Goal: Check status: Check status

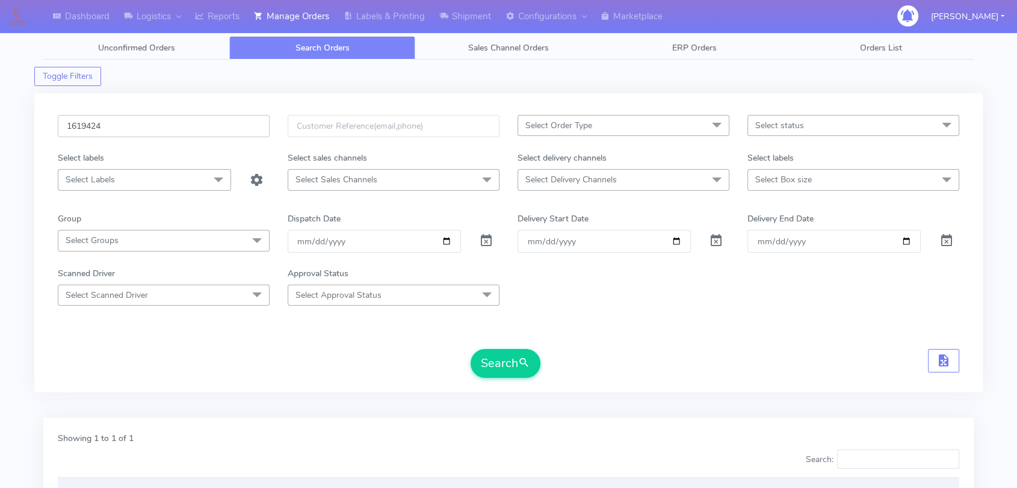
click at [129, 131] on input "1619424" at bounding box center [164, 126] width 212 height 22
paste input "396"
type input "1619396"
click at [513, 360] on button "Search" at bounding box center [505, 363] width 70 height 29
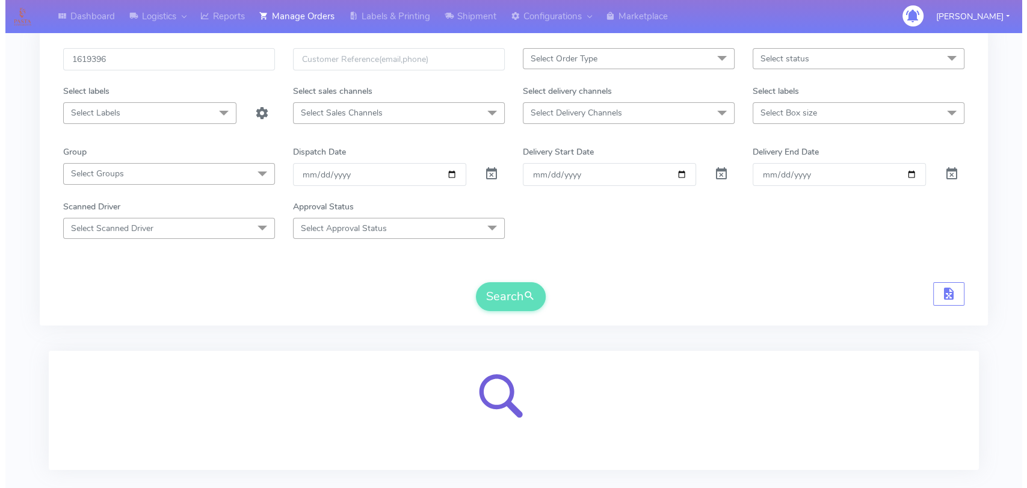
scroll to position [133, 0]
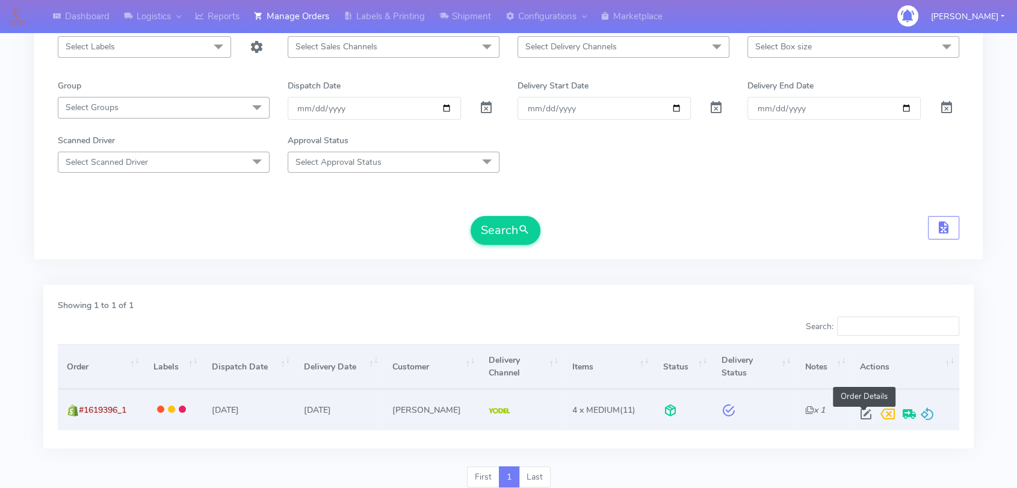
click at [862, 413] on span at bounding box center [866, 416] width 22 height 11
select select "5"
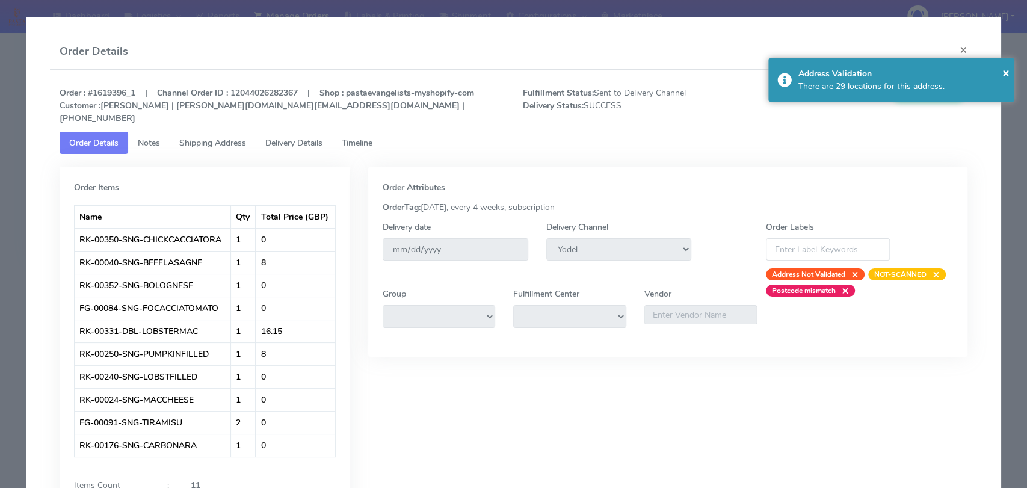
click at [284, 132] on link "Delivery Details" at bounding box center [294, 143] width 76 height 22
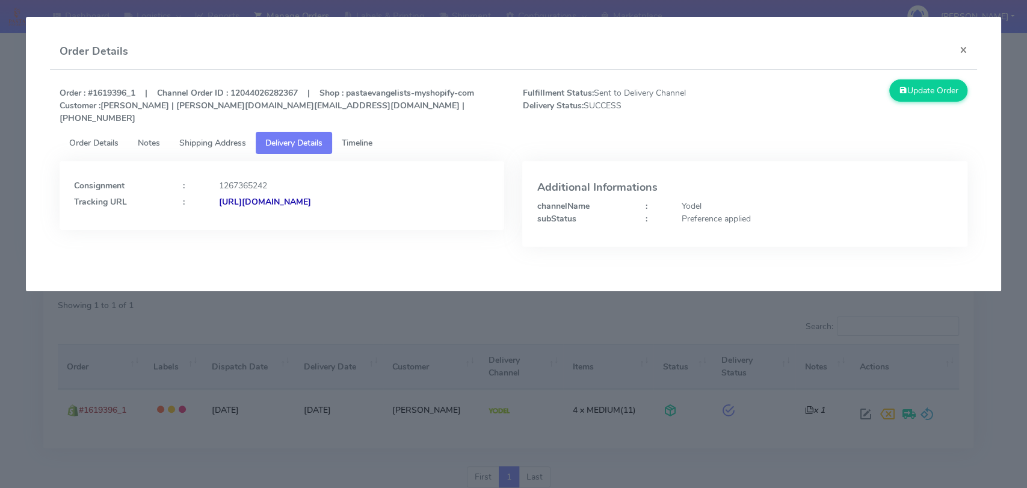
drag, startPoint x: 457, startPoint y: 186, endPoint x: 349, endPoint y: 198, distance: 108.9
click at [349, 198] on div "Consignment : 1267365242 Tracking URL : [URL][DOMAIN_NAME]" at bounding box center [282, 195] width 445 height 69
copy strong "JJD0002249960883970"
